Goal: Find specific page/section: Find specific page/section

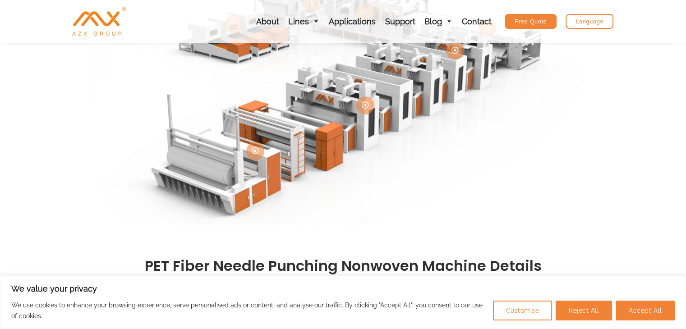
scroll to position [316, 0]
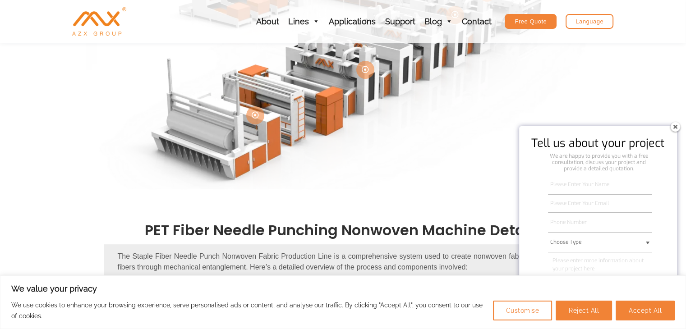
drag, startPoint x: 677, startPoint y: 129, endPoint x: 673, endPoint y: 127, distance: 4.7
click at [677, 129] on img at bounding box center [675, 127] width 14 height 14
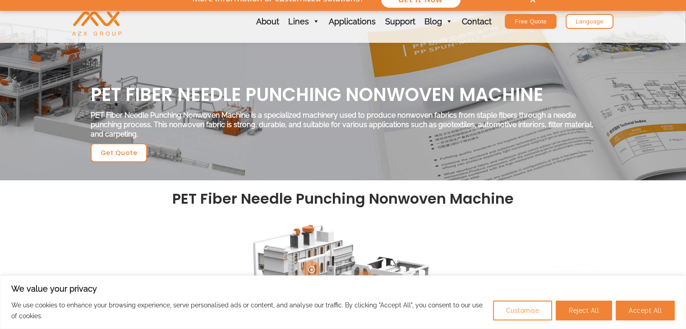
scroll to position [0, 0]
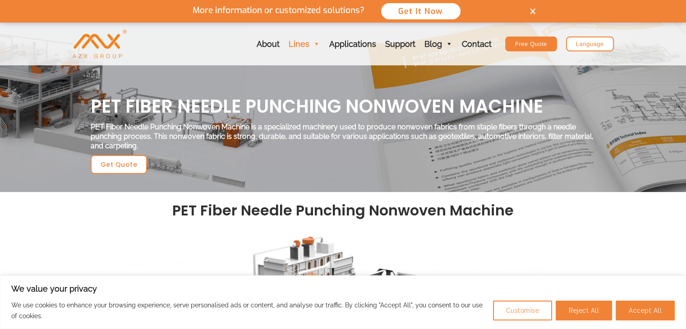
click at [306, 44] on link "Lines" at bounding box center [304, 44] width 41 height 43
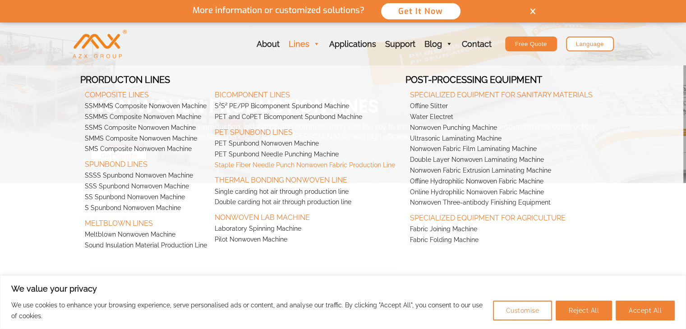
click at [297, 167] on link "Staple Fiber Needle Punch Nonwoven Fabric Production Line" at bounding box center [307, 165] width 195 height 11
